Goal: Task Accomplishment & Management: Use online tool/utility

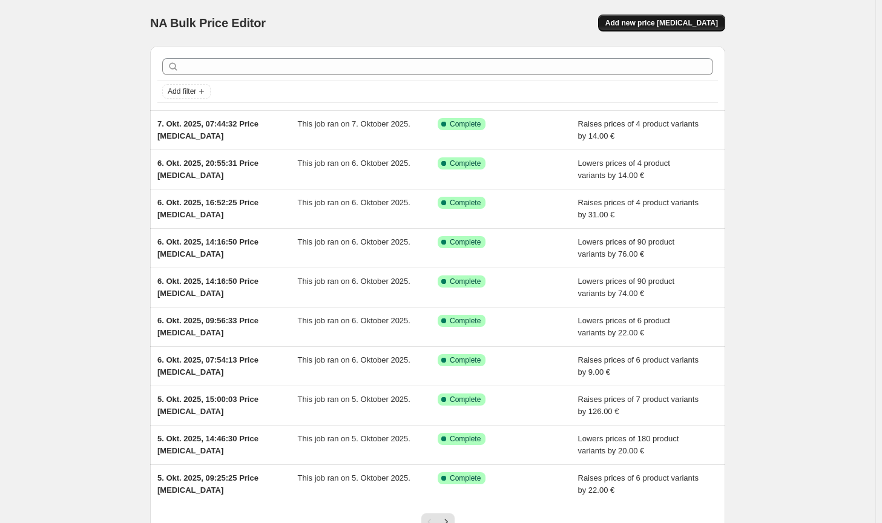
click at [702, 19] on span "Add new price [MEDICAL_DATA]" at bounding box center [661, 23] width 113 height 10
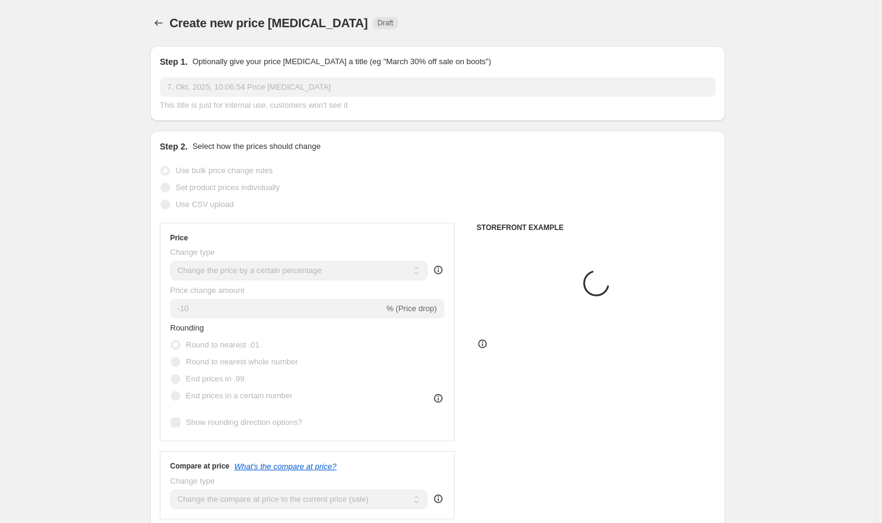
click at [318, 266] on select "Change the price to a certain amount Change the price by a certain amount Chang…" at bounding box center [298, 270] width 257 height 19
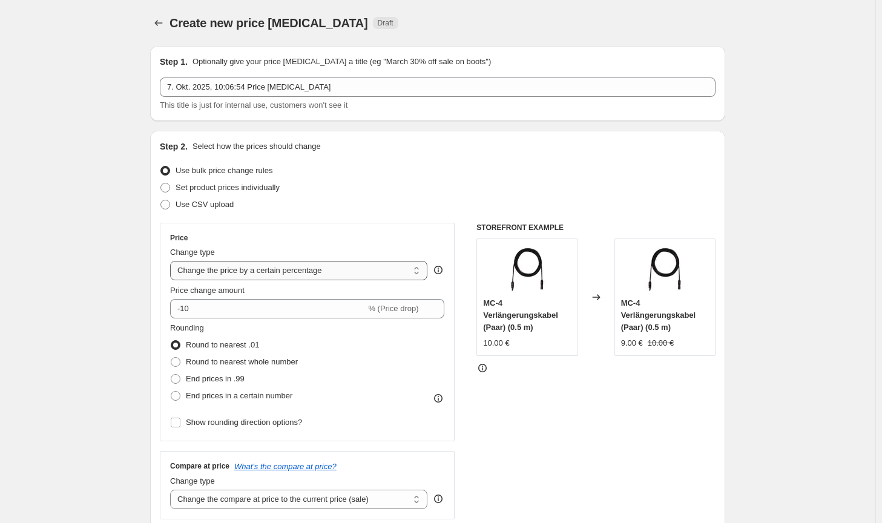
select select "by"
click at [172, 261] on select "Change the price to a certain amount Change the price by a certain amount Chang…" at bounding box center [298, 270] width 257 height 19
type input "-10.00"
click at [260, 358] on span "Round to nearest whole number" at bounding box center [242, 361] width 112 height 9
click at [171, 358] on input "Round to nearest whole number" at bounding box center [171, 357] width 1 height 1
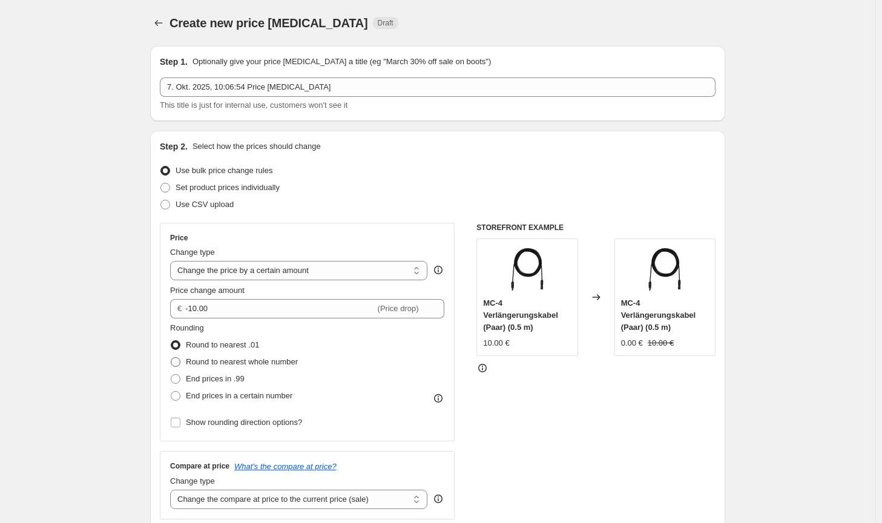
radio input "true"
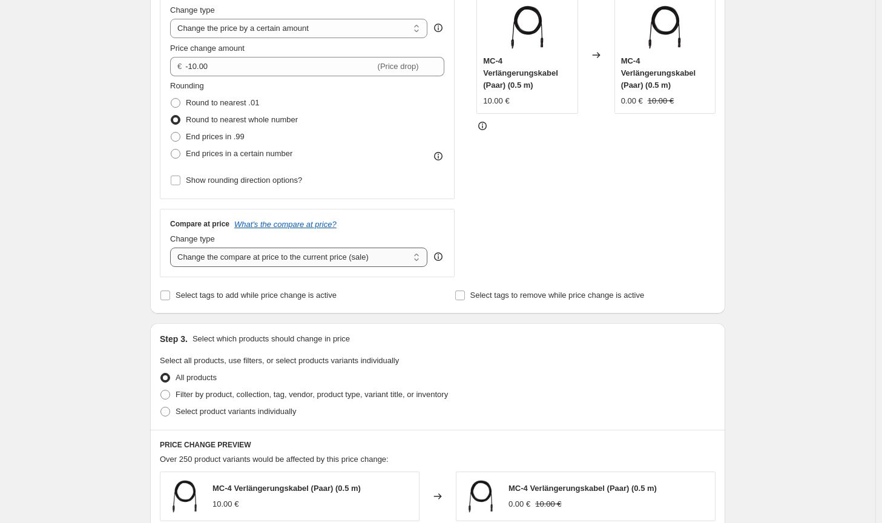
drag, startPoint x: 353, startPoint y: 250, endPoint x: 353, endPoint y: 264, distance: 14.5
click at [353, 250] on select "Change the compare at price to the current price (sale) Change the compare at p…" at bounding box center [298, 257] width 257 height 19
click at [172, 248] on select "Change the compare at price to the current price (sale) Change the compare at p…" at bounding box center [298, 257] width 257 height 19
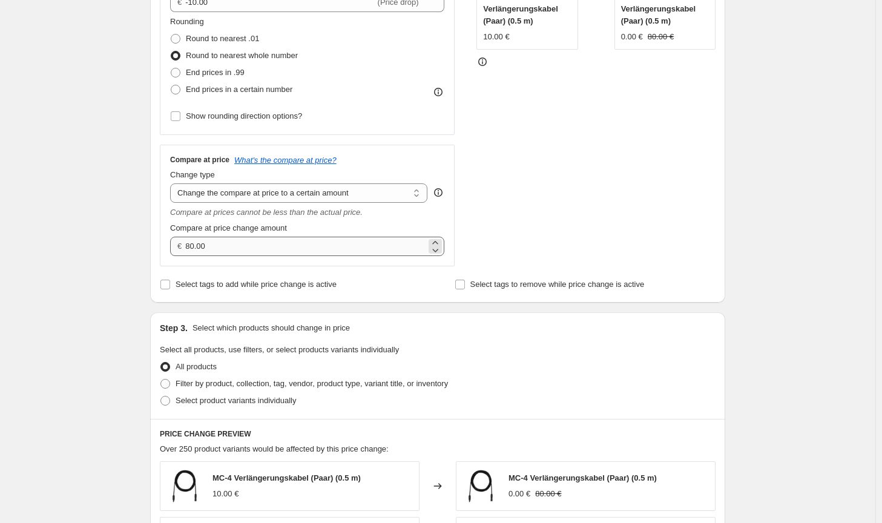
scroll to position [424, 0]
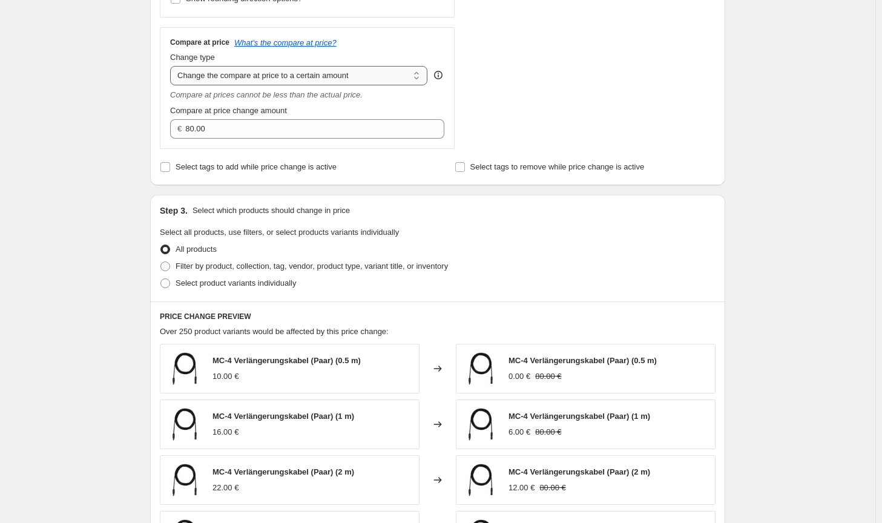
click at [354, 79] on select "Change the compare at price to the current price (sale) Change the compare at p…" at bounding box center [298, 75] width 257 height 19
select select "no_change"
click at [172, 66] on select "Change the compare at price to the current price (sale) Change the compare at p…" at bounding box center [298, 75] width 257 height 19
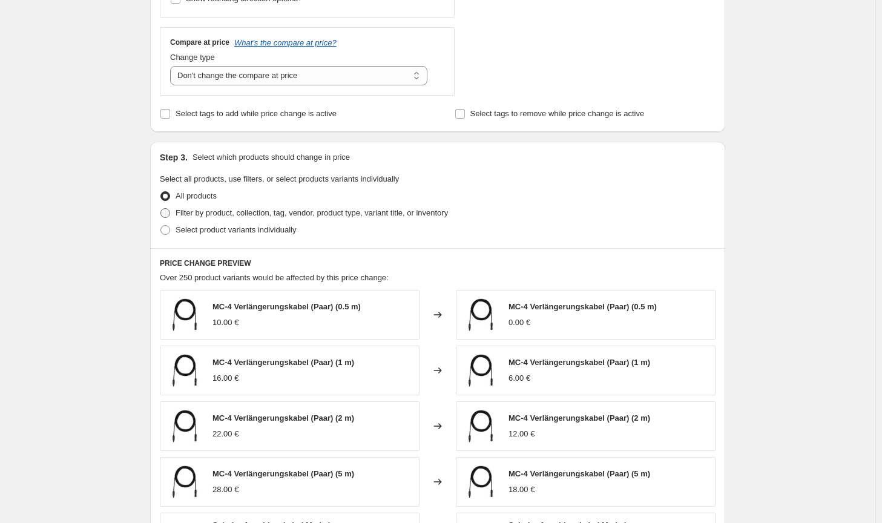
click at [414, 209] on span "Filter by product, collection, tag, vendor, product type, variant title, or inv…" at bounding box center [311, 212] width 272 height 9
click at [161, 209] on input "Filter by product, collection, tag, vendor, product type, variant title, or inv…" at bounding box center [160, 208] width 1 height 1
radio input "true"
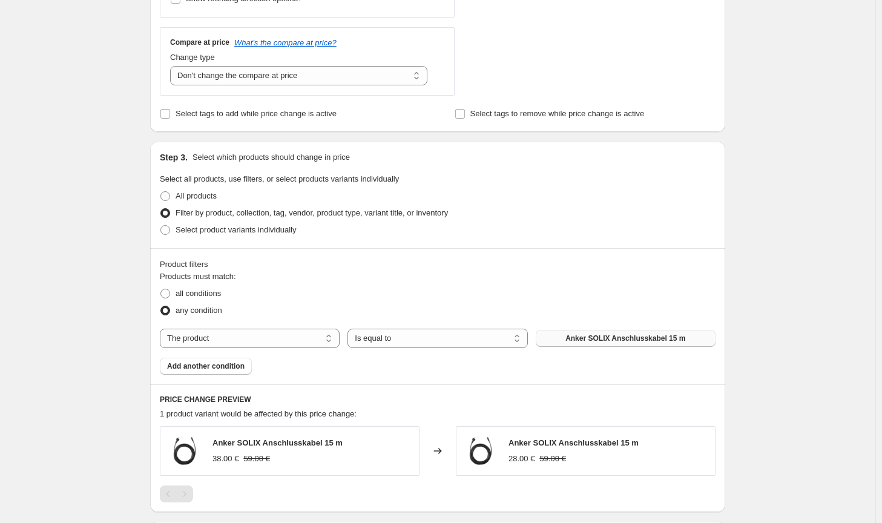
click at [567, 330] on button "Anker SOLIX Anschlusskabel 15 m" at bounding box center [626, 338] width 180 height 17
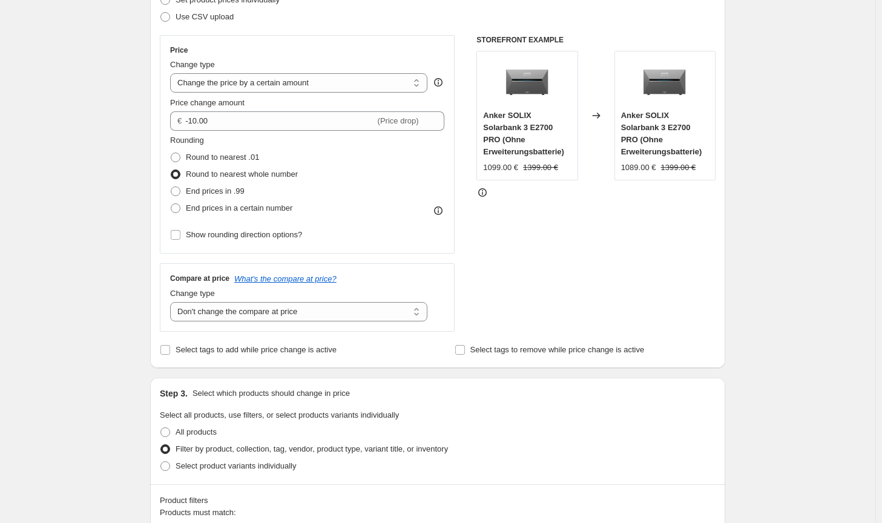
scroll to position [0, 0]
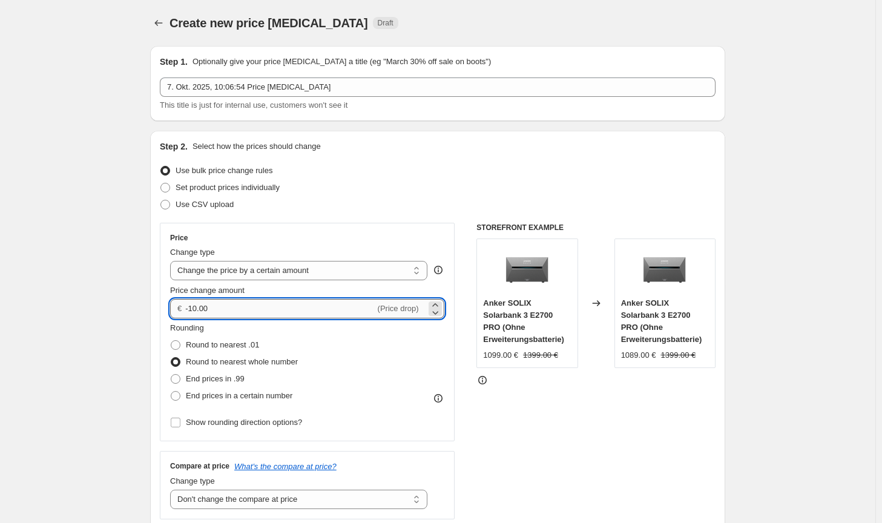
click at [196, 308] on input "-10.00" at bounding box center [279, 308] width 189 height 19
type input "-100.00"
click at [591, 433] on div "STOREFRONT EXAMPLE Anker SOLIX Solarbank 3 E2700 PRO (Ohne Erweiterungsbatterie…" at bounding box center [595, 371] width 239 height 297
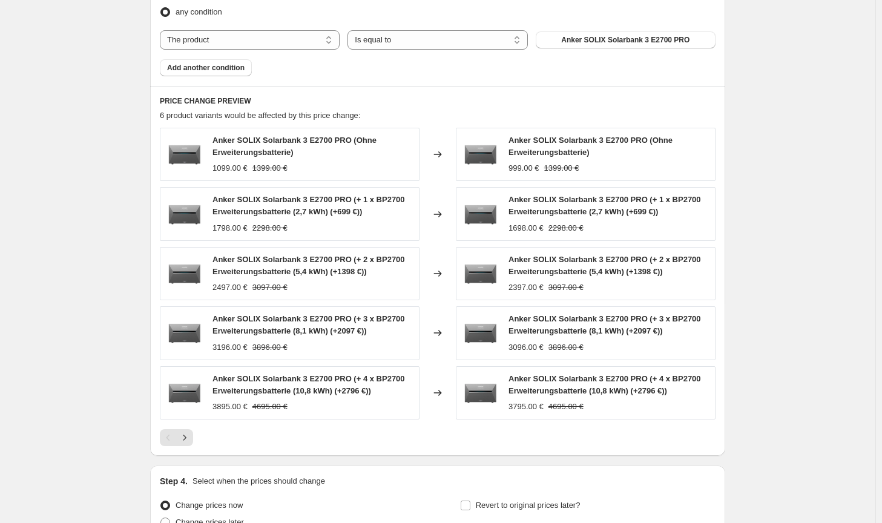
scroll to position [842, 0]
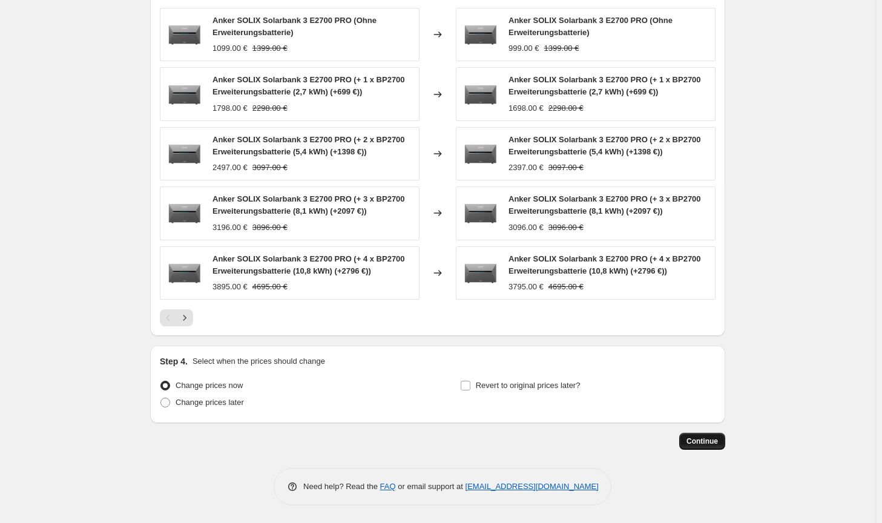
click at [687, 434] on button "Continue" at bounding box center [702, 441] width 46 height 17
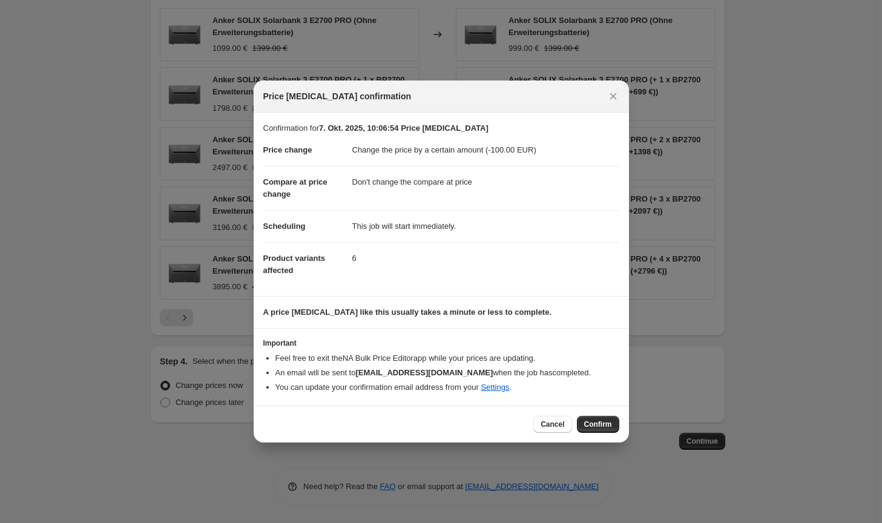
click at [605, 420] on span "Confirm" at bounding box center [598, 424] width 28 height 10
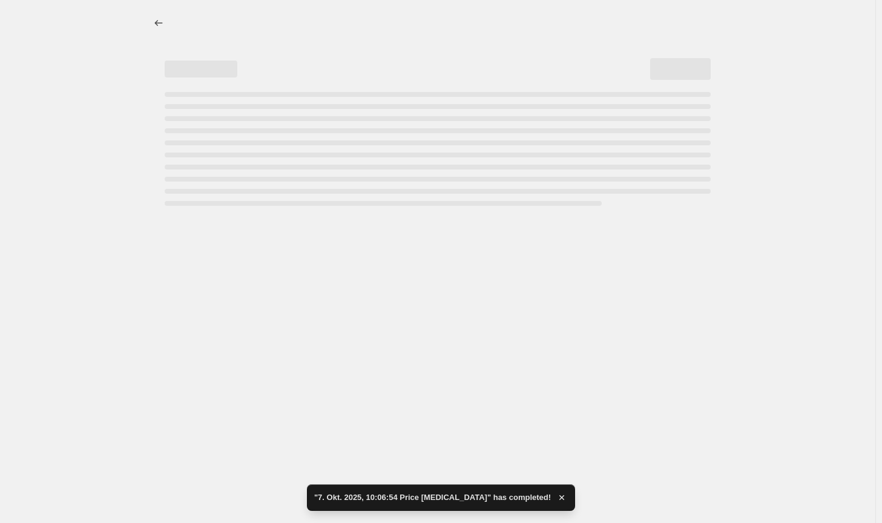
select select "by"
select select "no_change"
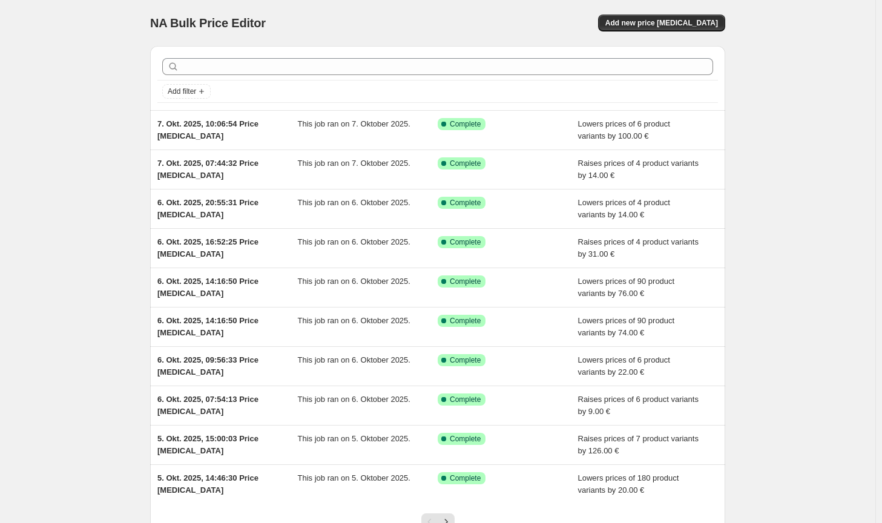
click at [674, 33] on div "NA Bulk Price Editor. This page is ready NA Bulk Price Editor Add new price cha…" at bounding box center [437, 23] width 575 height 46
click at [675, 30] on button "Add new price [MEDICAL_DATA]" at bounding box center [661, 23] width 127 height 17
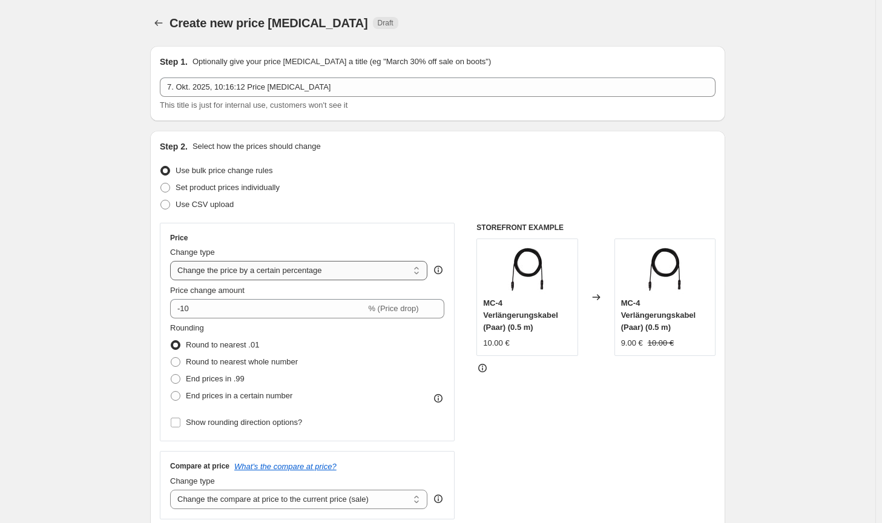
click at [289, 268] on select "Change the price to a certain amount Change the price by a certain amount Chang…" at bounding box center [298, 270] width 257 height 19
select select "by"
click at [172, 261] on select "Change the price to a certain amount Change the price by a certain amount Chang…" at bounding box center [298, 270] width 257 height 19
type input "-10.00"
click at [220, 360] on span "Round to nearest whole number" at bounding box center [242, 361] width 112 height 9
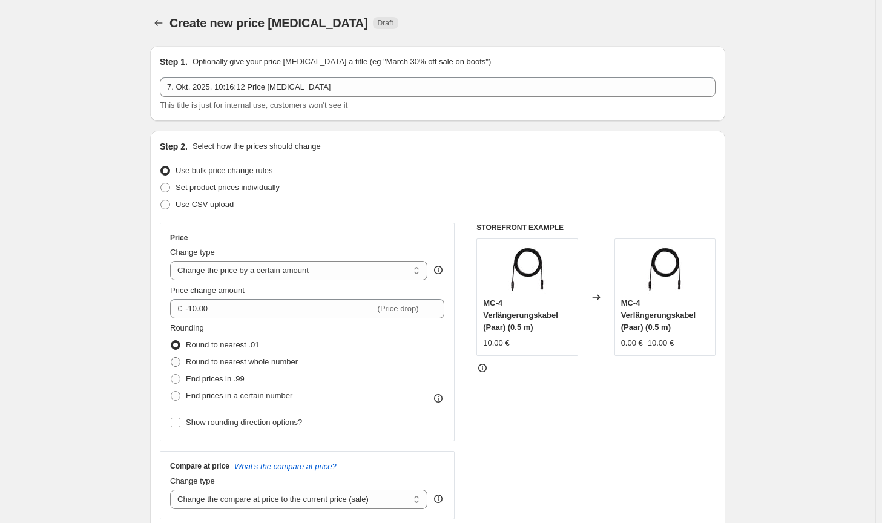
click at [171, 358] on input "Round to nearest whole number" at bounding box center [171, 357] width 1 height 1
radio input "true"
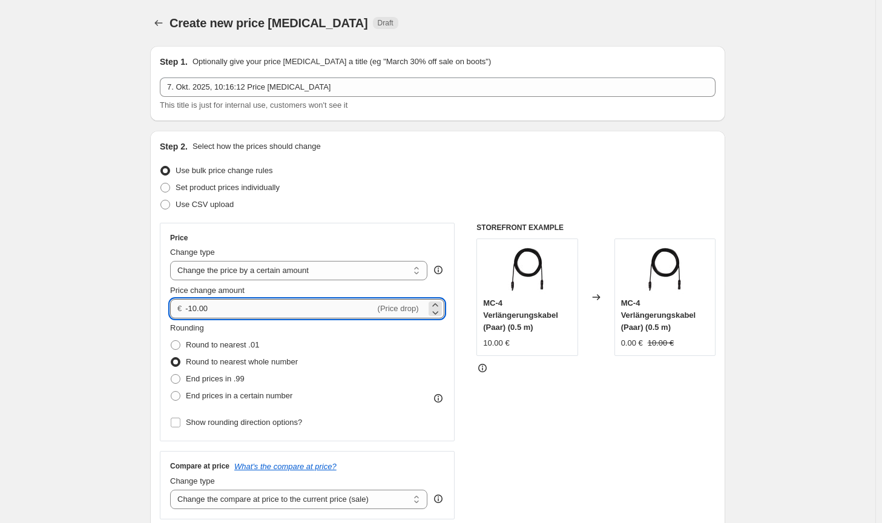
drag, startPoint x: 212, startPoint y: 310, endPoint x: 196, endPoint y: 307, distance: 16.0
click at [196, 307] on input "-10.00" at bounding box center [279, 308] width 189 height 19
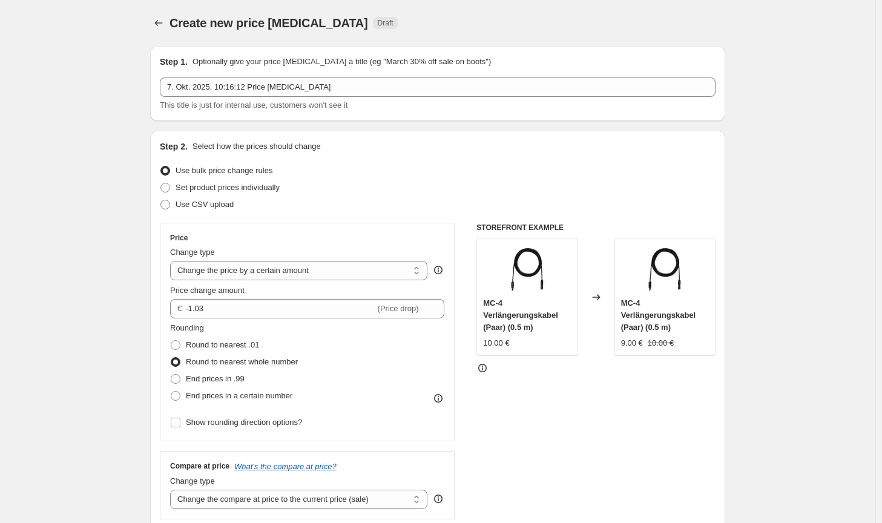
click at [536, 425] on div "STOREFRONT EXAMPLE MC-4 Verlängerungskabel (Paar) (0.5 m) 10.00 € Changed to MC…" at bounding box center [595, 371] width 239 height 297
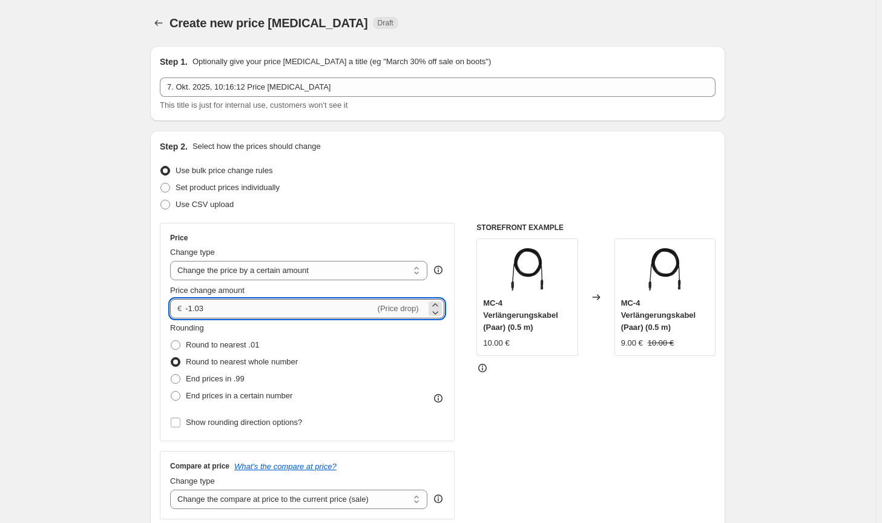
click at [225, 303] on input "-1.03" at bounding box center [279, 308] width 189 height 19
type input "-1.00"
click at [563, 444] on div "STOREFRONT EXAMPLE MC-4 Verlängerungskabel (Paar) (0.5 m) 10.00 € Changed to MC…" at bounding box center [595, 371] width 239 height 297
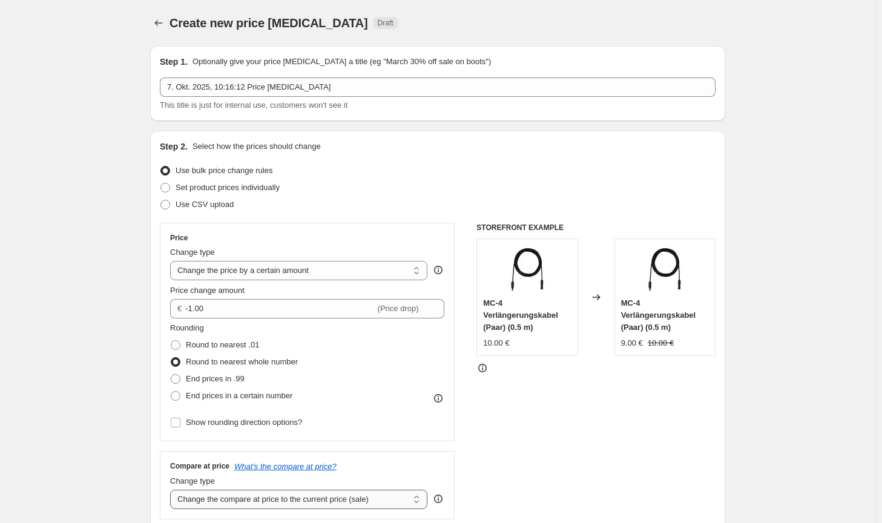
click at [402, 498] on select "Change the compare at price to the current price (sale) Change the compare at p…" at bounding box center [298, 499] width 257 height 19
select select "no_change"
click at [172, 490] on select "Change the compare at price to the current price (sale) Change the compare at p…" at bounding box center [298, 499] width 257 height 19
click at [580, 469] on div "STOREFRONT EXAMPLE MC-4 Verlängerungskabel (Paar) (0.5 m) 10.00 € Changed to MC…" at bounding box center [595, 371] width 239 height 297
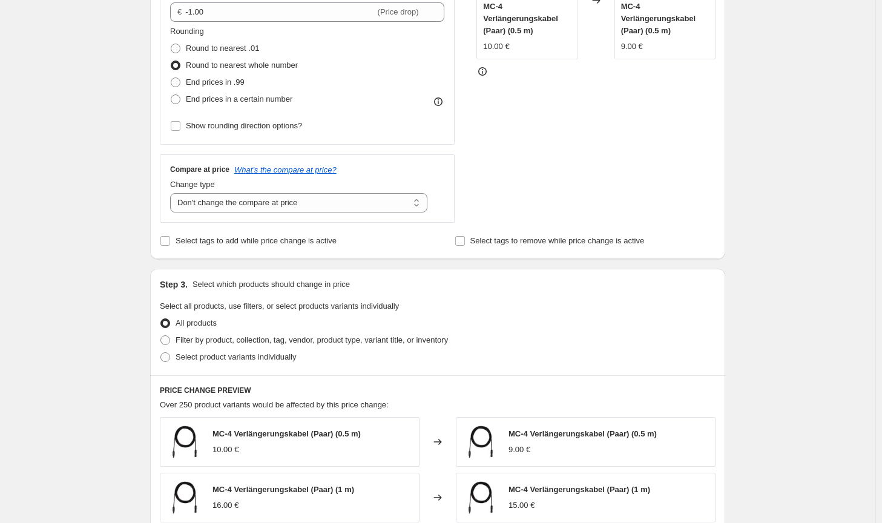
scroll to position [303, 0]
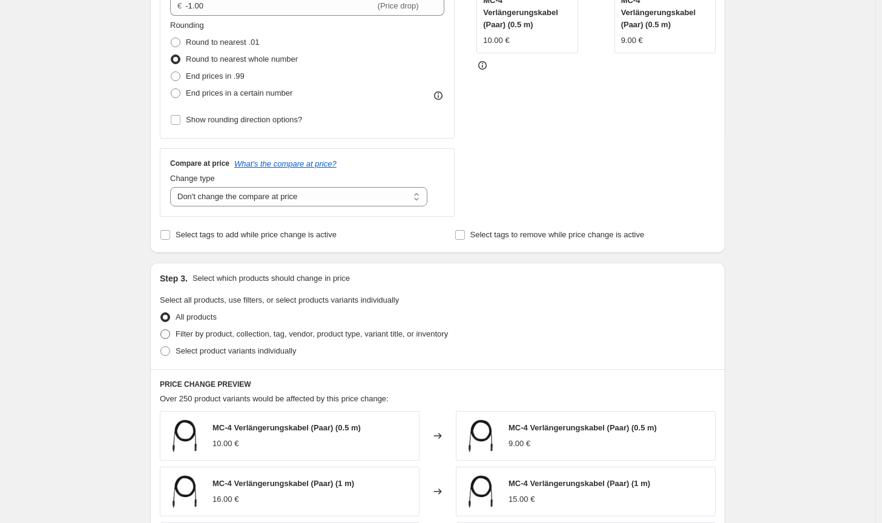
click at [434, 338] on span "Filter by product, collection, tag, vendor, product type, variant title, or inv…" at bounding box center [311, 333] width 272 height 9
click at [161, 330] on input "Filter by product, collection, tag, vendor, product type, variant title, or inv…" at bounding box center [160, 329] width 1 height 1
radio input "true"
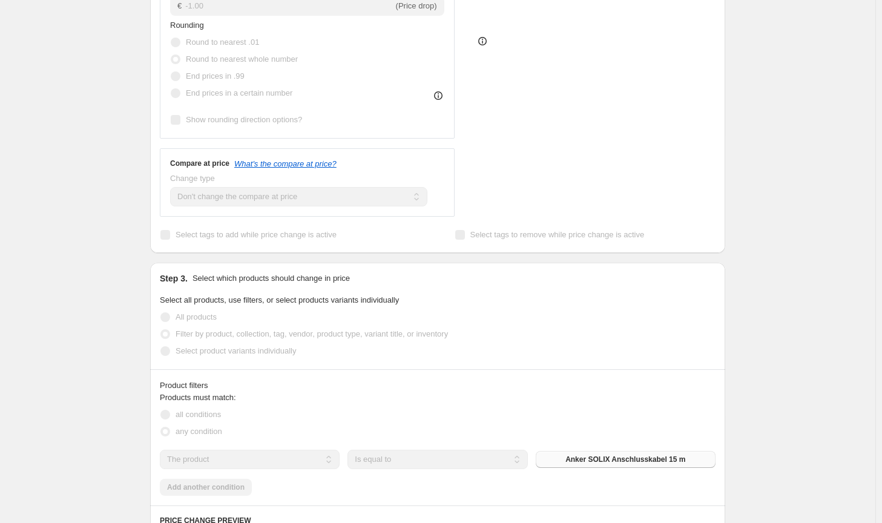
click at [569, 452] on div "The product The product's collection The product's tag The product's vendor The…" at bounding box center [438, 459] width 556 height 19
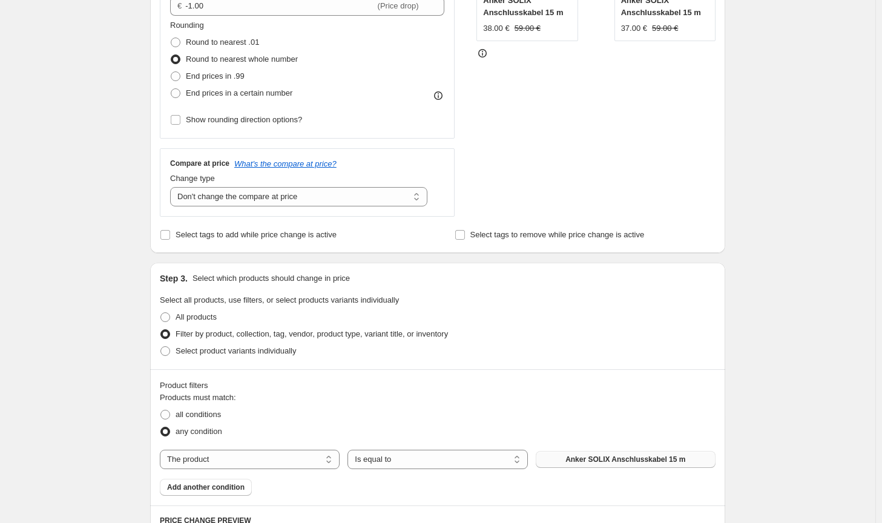
click at [568, 453] on button "Anker SOLIX Anschlusskabel 15 m" at bounding box center [626, 459] width 180 height 17
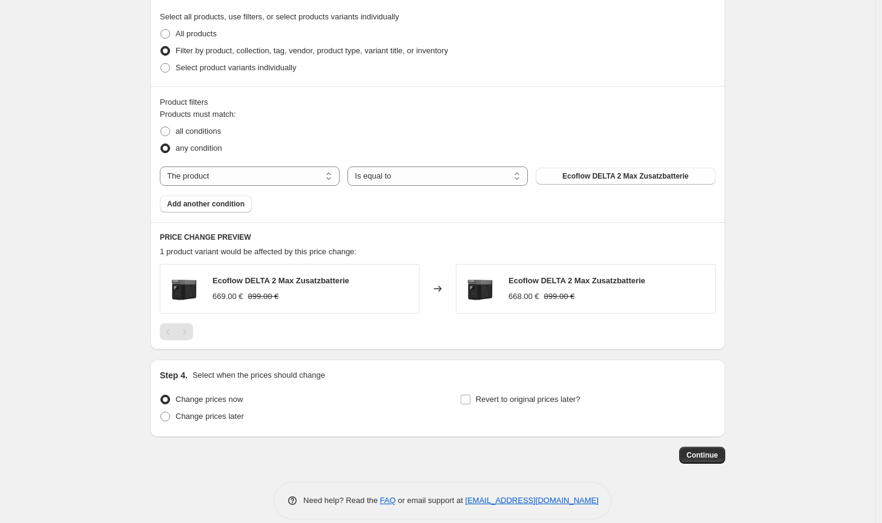
scroll to position [600, 0]
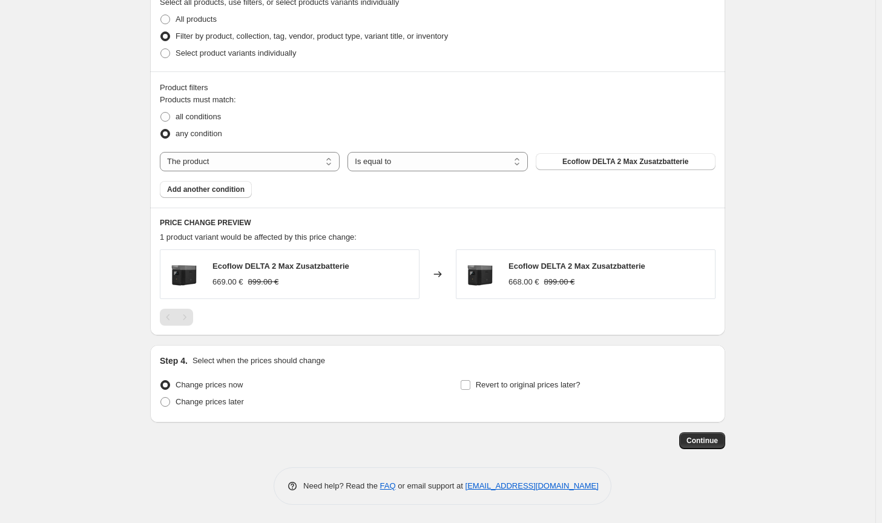
click at [718, 442] on span "Continue" at bounding box center [701, 441] width 31 height 10
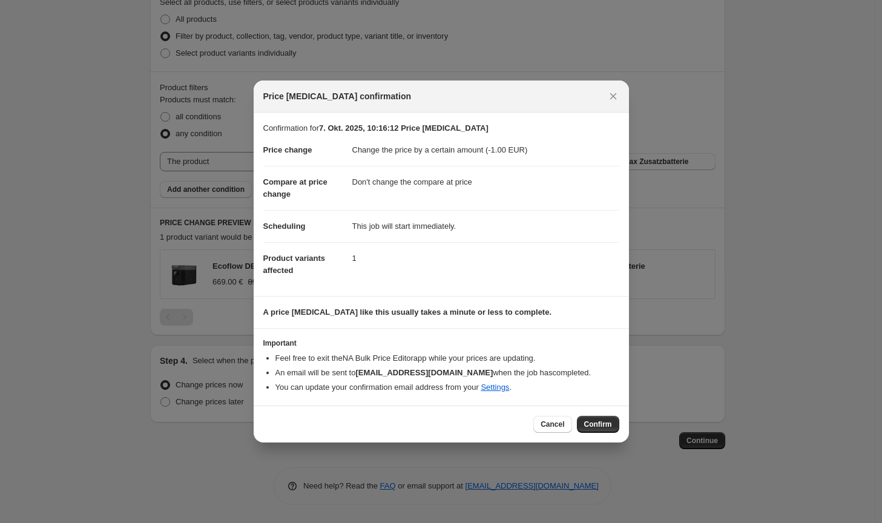
click at [619, 425] on div "Cancel Confirm" at bounding box center [441, 423] width 375 height 37
click at [614, 422] on button "Confirm" at bounding box center [598, 424] width 42 height 17
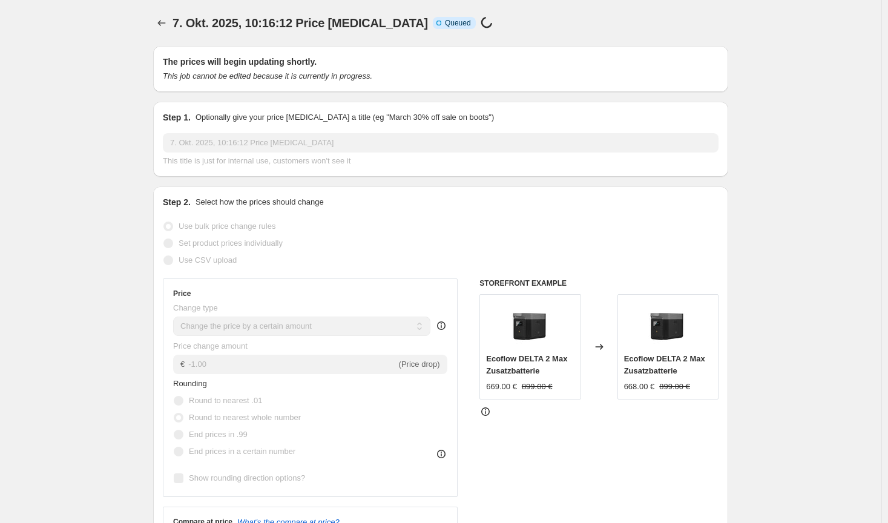
select select "by"
select select "no_change"
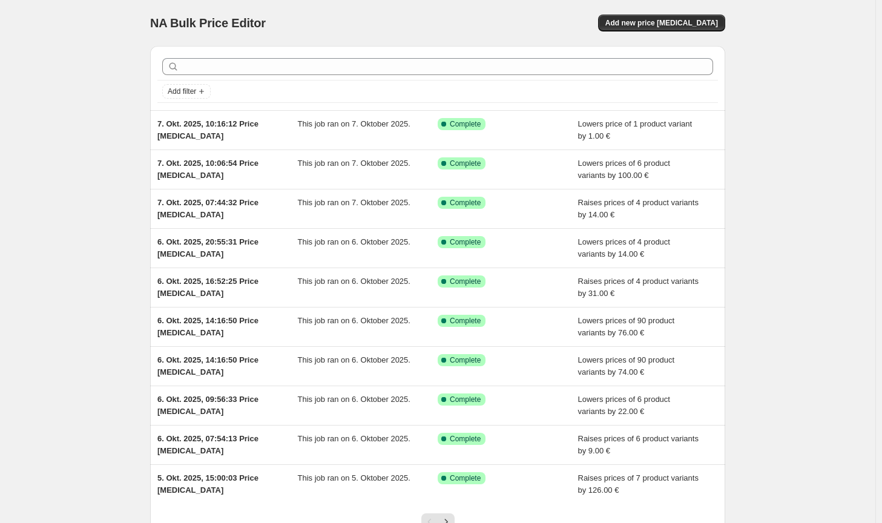
click at [693, 13] on div "NA Bulk Price Editor. This page is ready NA Bulk Price Editor Add new price cha…" at bounding box center [437, 23] width 575 height 46
click at [691, 17] on button "Add new price [MEDICAL_DATA]" at bounding box center [661, 23] width 127 height 17
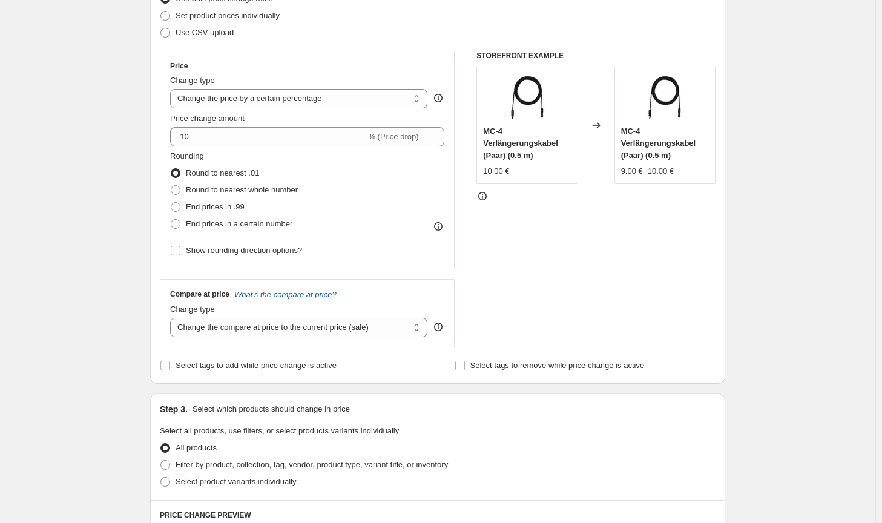
scroll to position [182, 0]
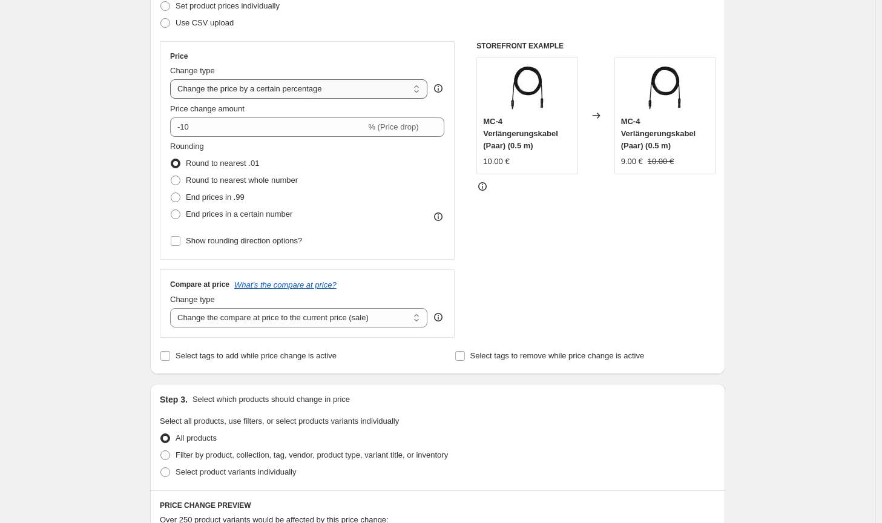
click at [324, 90] on select "Change the price to a certain amount Change the price by a certain amount Chang…" at bounding box center [298, 88] width 257 height 19
select select "by"
click at [172, 79] on select "Change the price to a certain amount Change the price by a certain amount Chang…" at bounding box center [298, 88] width 257 height 19
type input "-10.00"
drag, startPoint x: 297, startPoint y: 316, endPoint x: 294, endPoint y: 326, distance: 9.4
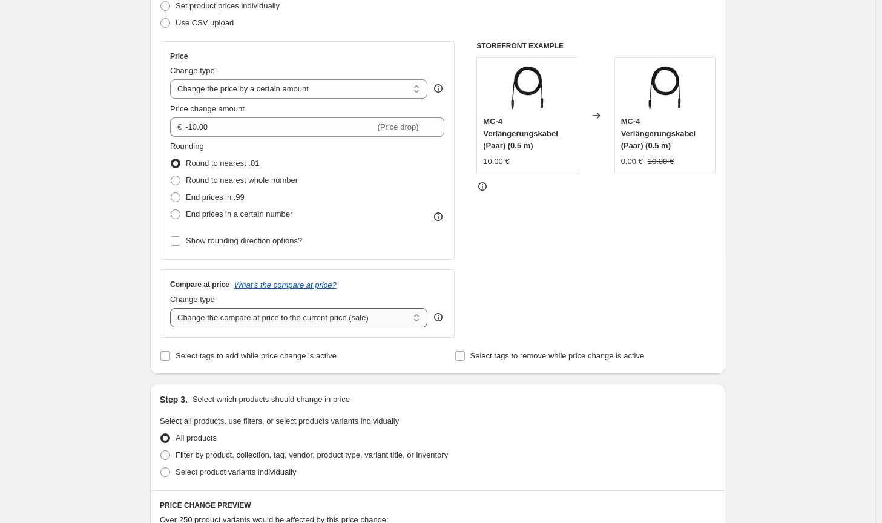
click at [297, 316] on select "Change the compare at price to the current price (sale) Change the compare at p…" at bounding box center [298, 317] width 257 height 19
select select "no_change"
click at [172, 308] on select "Change the compare at price to the current price (sale) Change the compare at p…" at bounding box center [298, 317] width 257 height 19
click at [239, 169] on label "Round to nearest .01" at bounding box center [214, 163] width 89 height 17
click at [171, 159] on input "Round to nearest .01" at bounding box center [171, 159] width 1 height 1
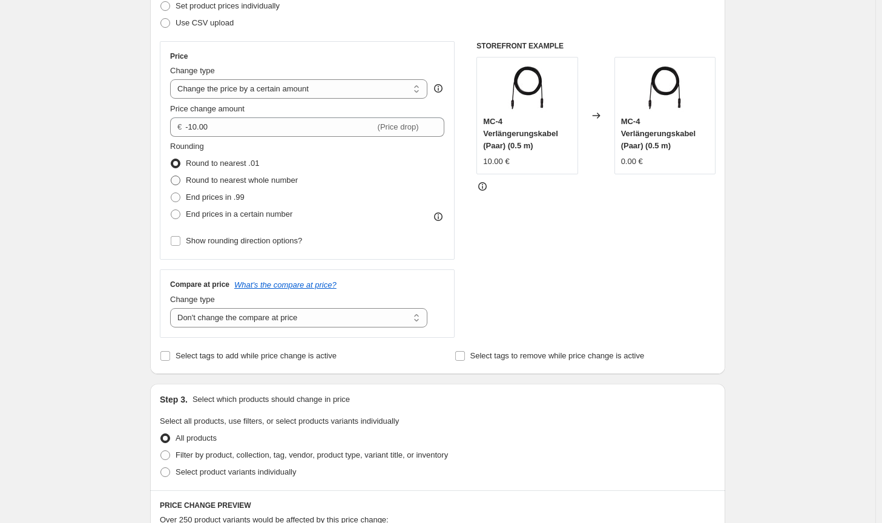
click at [237, 175] on span "Round to nearest whole number" at bounding box center [242, 179] width 112 height 9
click at [171, 175] on input "Round to nearest whole number" at bounding box center [171, 175] width 1 height 1
radio input "true"
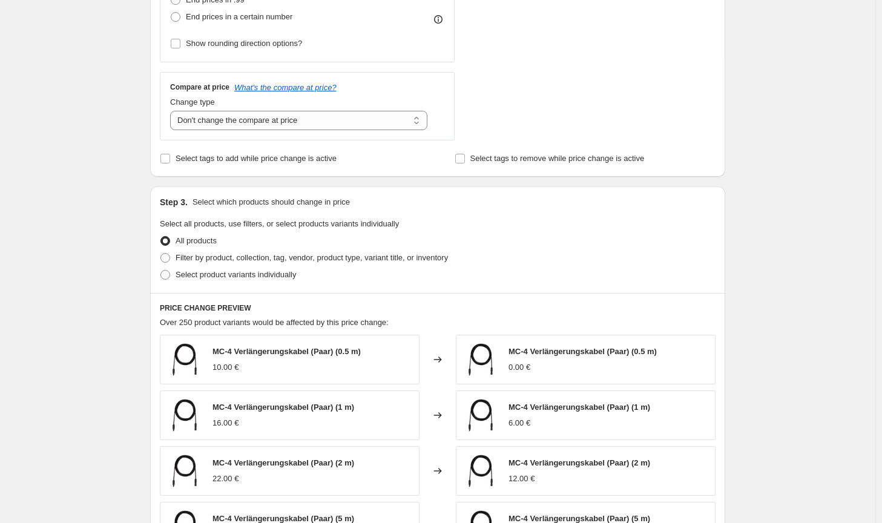
scroll to position [424, 0]
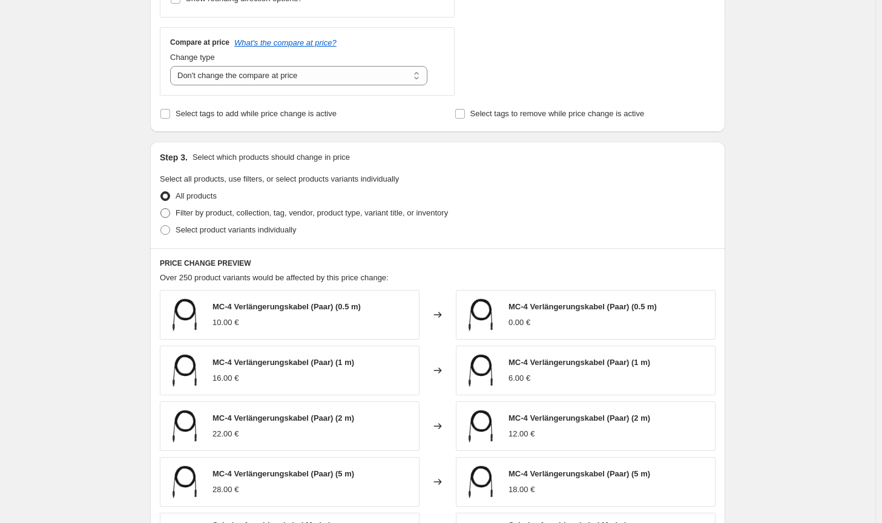
click at [389, 209] on span "Filter by product, collection, tag, vendor, product type, variant title, or inv…" at bounding box center [311, 212] width 272 height 9
click at [161, 209] on input "Filter by product, collection, tag, vendor, product type, variant title, or inv…" at bounding box center [160, 208] width 1 height 1
radio input "true"
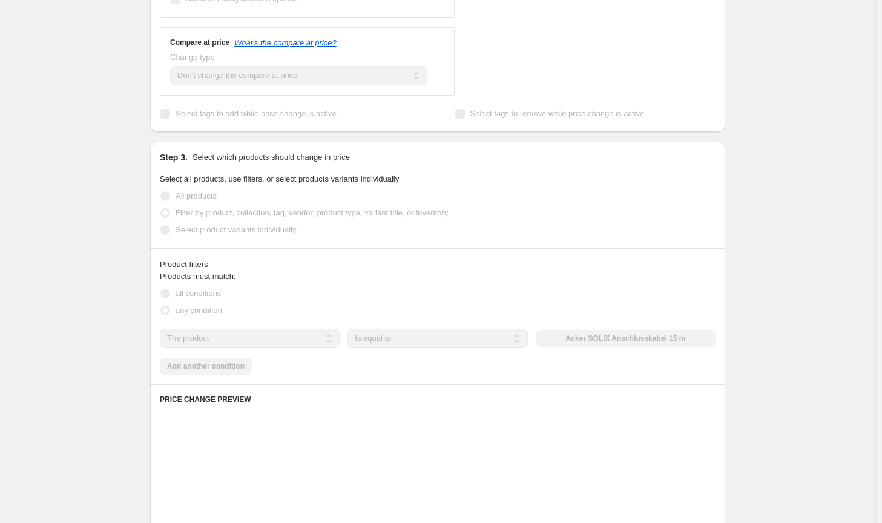
click at [557, 341] on div "The product The product's collection The product's tag The product's vendor The…" at bounding box center [438, 338] width 556 height 19
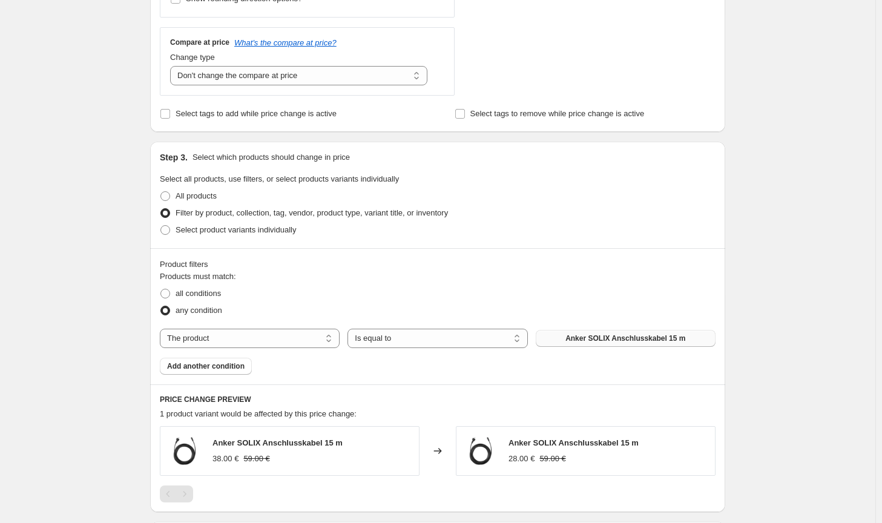
click at [554, 335] on button "Anker SOLIX Anschlusskabel 15 m" at bounding box center [626, 338] width 180 height 17
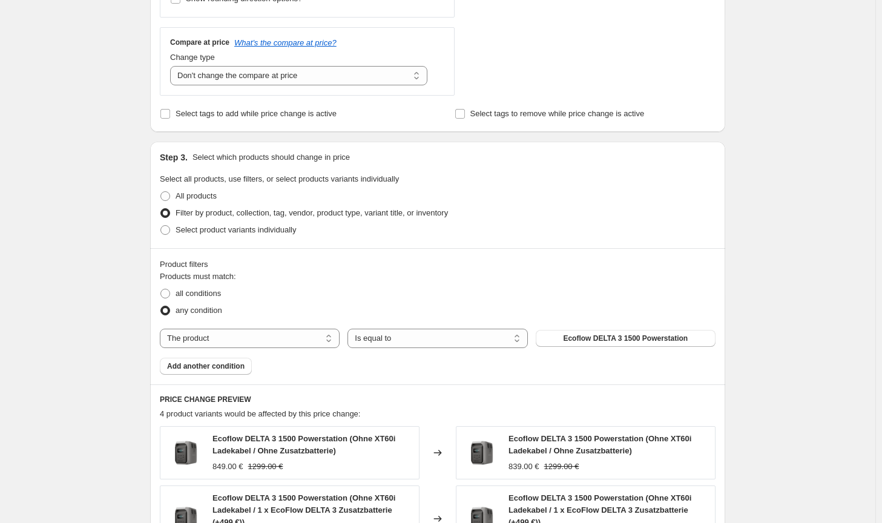
scroll to position [0, 0]
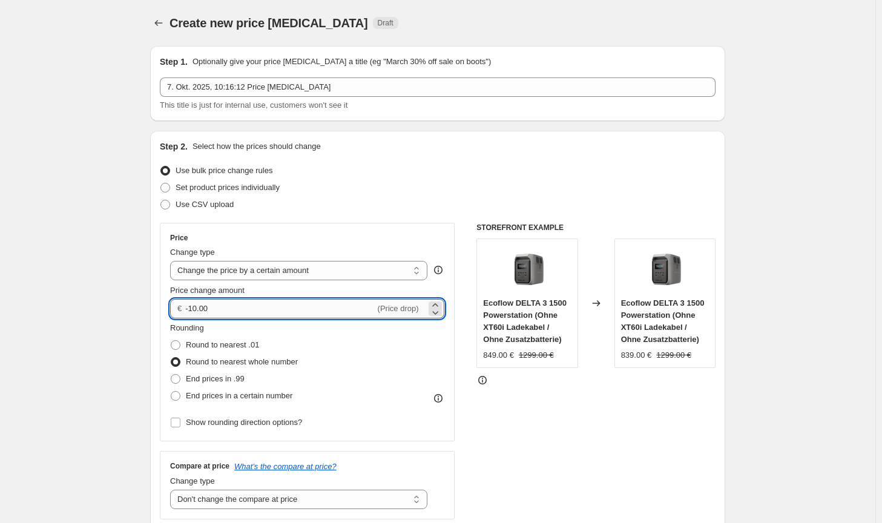
click at [192, 304] on input "-10.00" at bounding box center [279, 308] width 189 height 19
click at [631, 447] on div "STOREFRONT EXAMPLE Ecoflow DELTA 3 1500 Powerstation (Ohne XT60i Ladekabel / Oh…" at bounding box center [595, 371] width 239 height 297
click at [198, 307] on input "-60.00" at bounding box center [279, 308] width 189 height 19
type input "-65.00"
click at [718, 481] on div "Step 2. Select how the prices should change Use bulk price change rules Set pro…" at bounding box center [437, 343] width 575 height 425
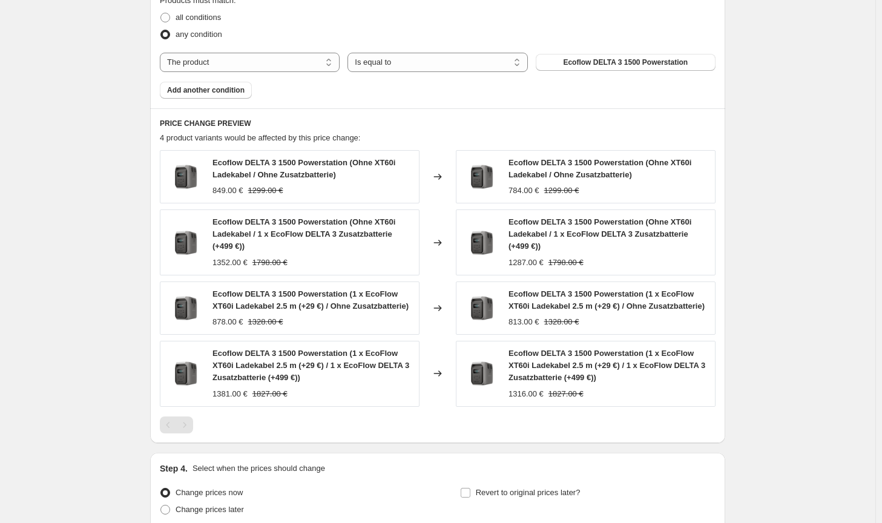
scroll to position [807, 0]
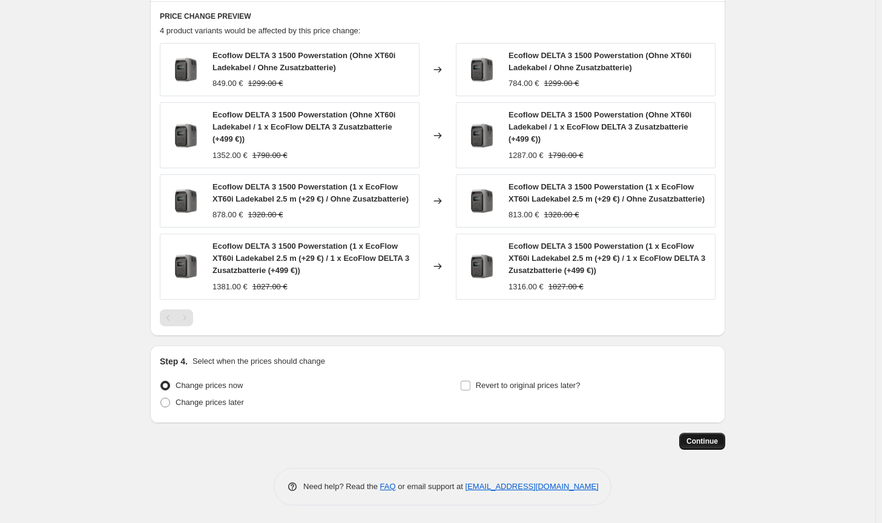
click at [709, 441] on span "Continue" at bounding box center [701, 441] width 31 height 10
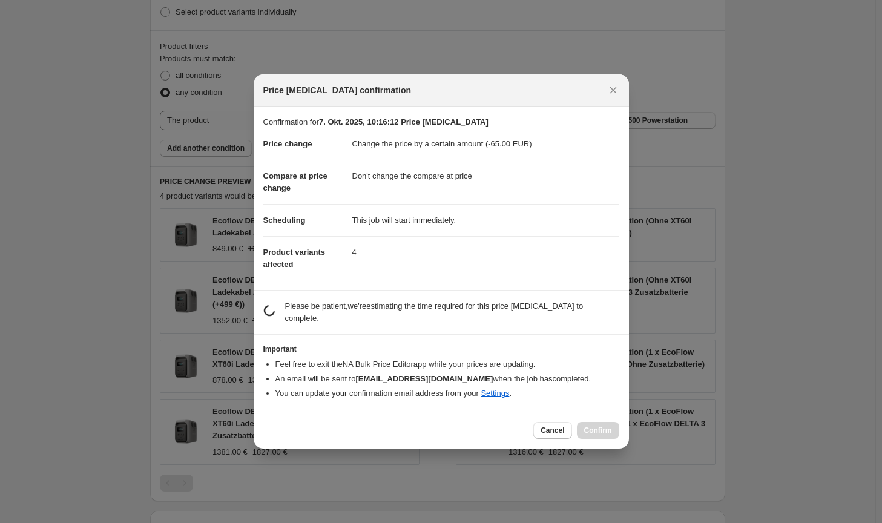
scroll to position [0, 0]
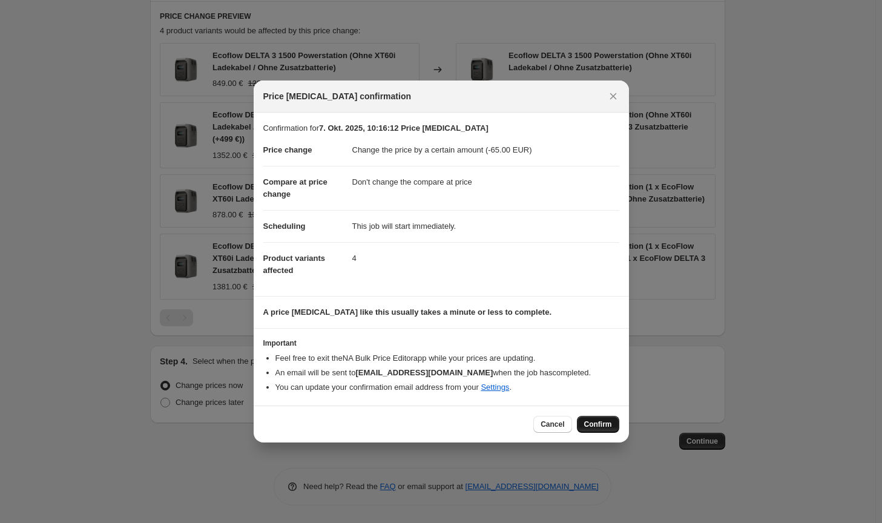
click at [595, 424] on span "Confirm" at bounding box center [598, 424] width 28 height 10
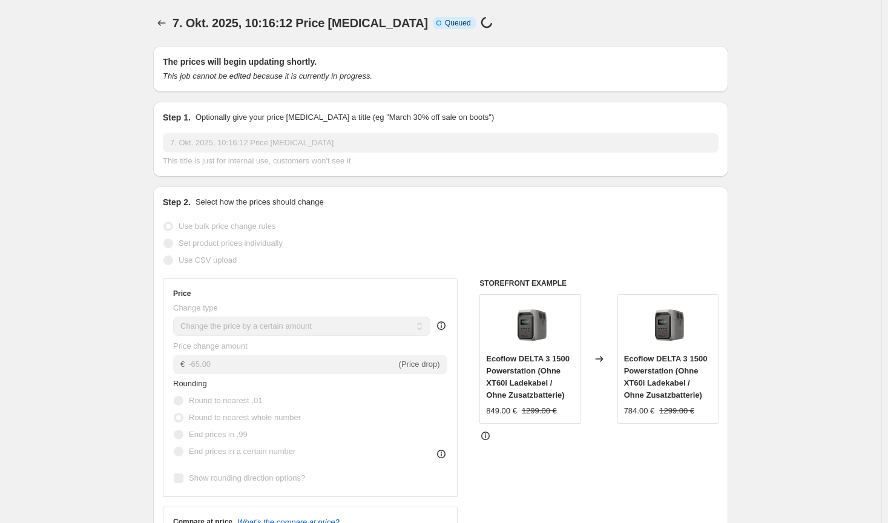
select select "by"
select select "no_change"
